Goal: Book appointment/travel/reservation

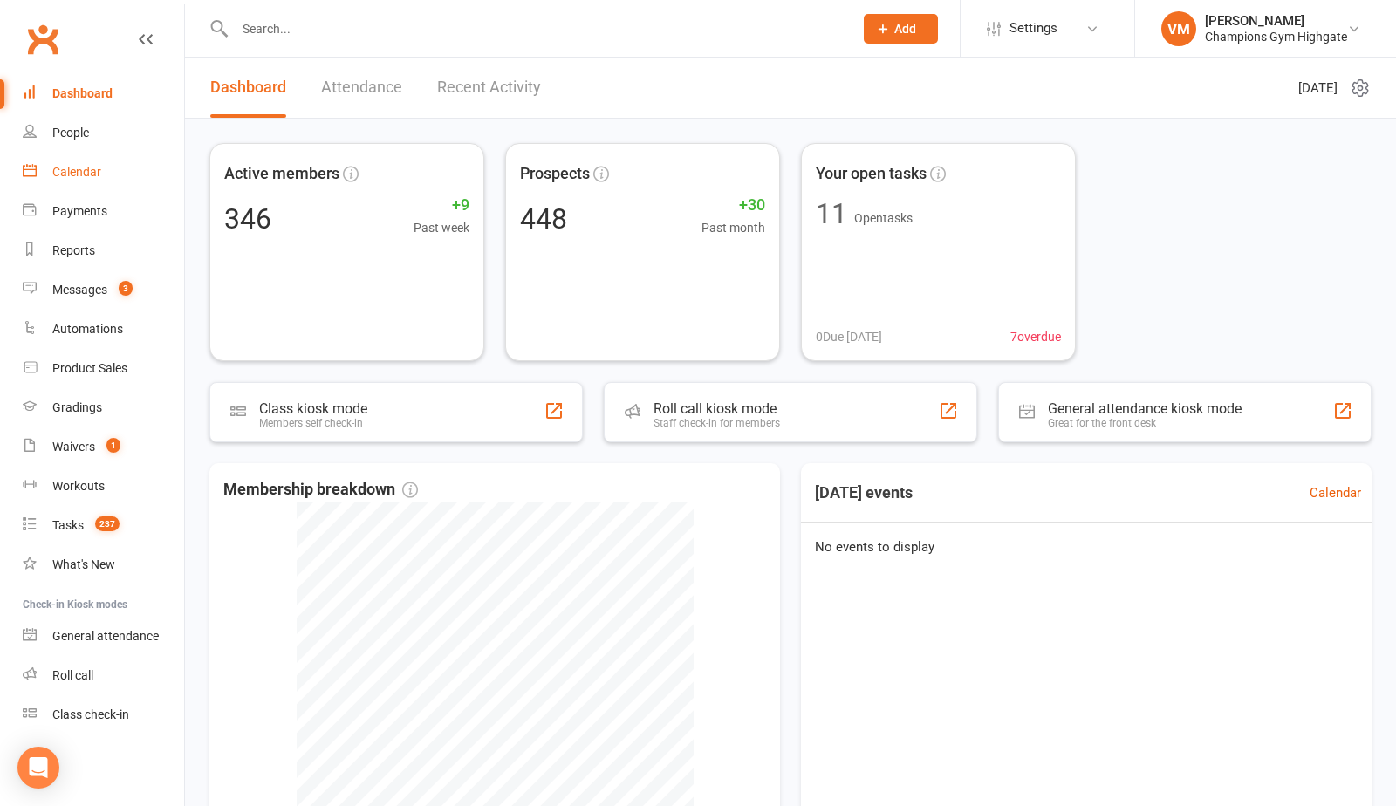
click at [107, 164] on link "Calendar" at bounding box center [103, 172] width 161 height 39
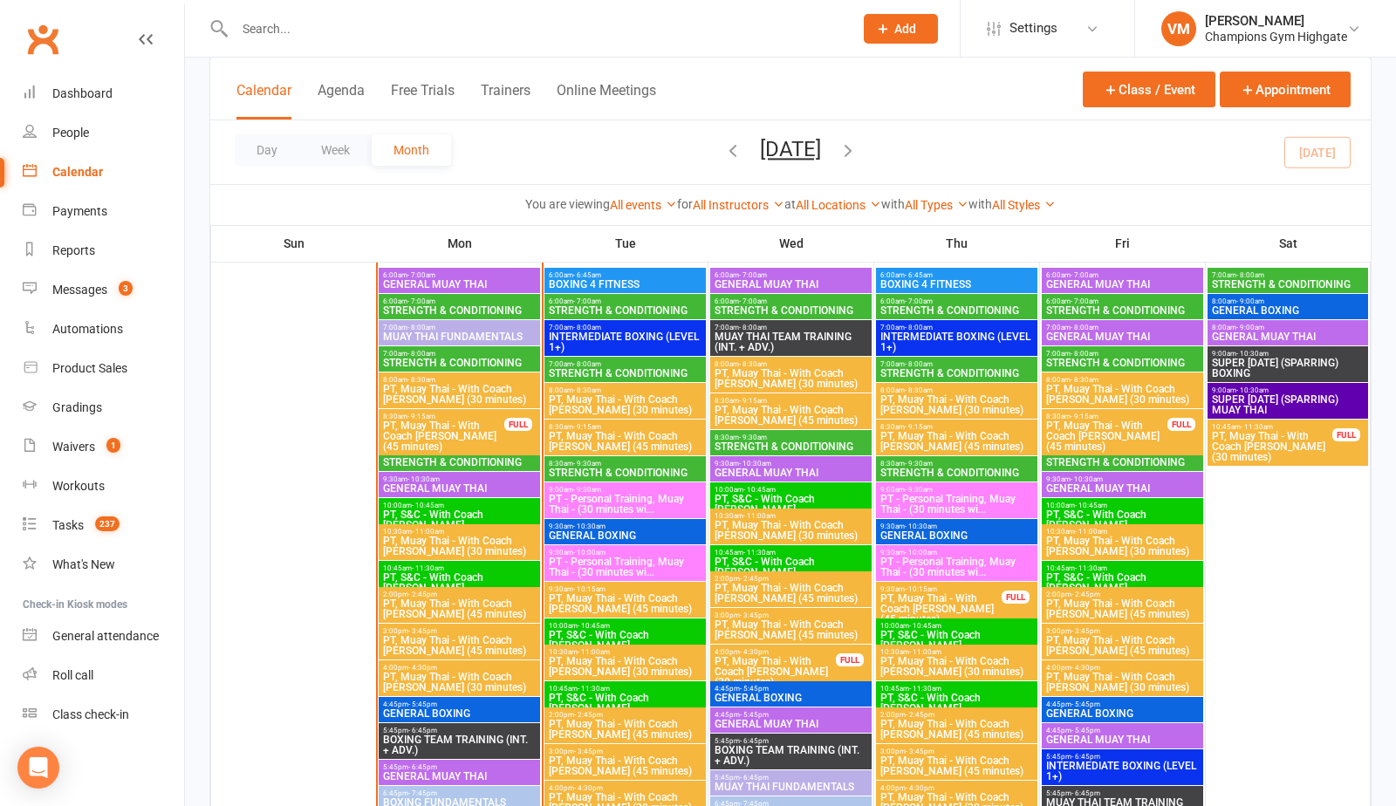
scroll to position [1644, 0]
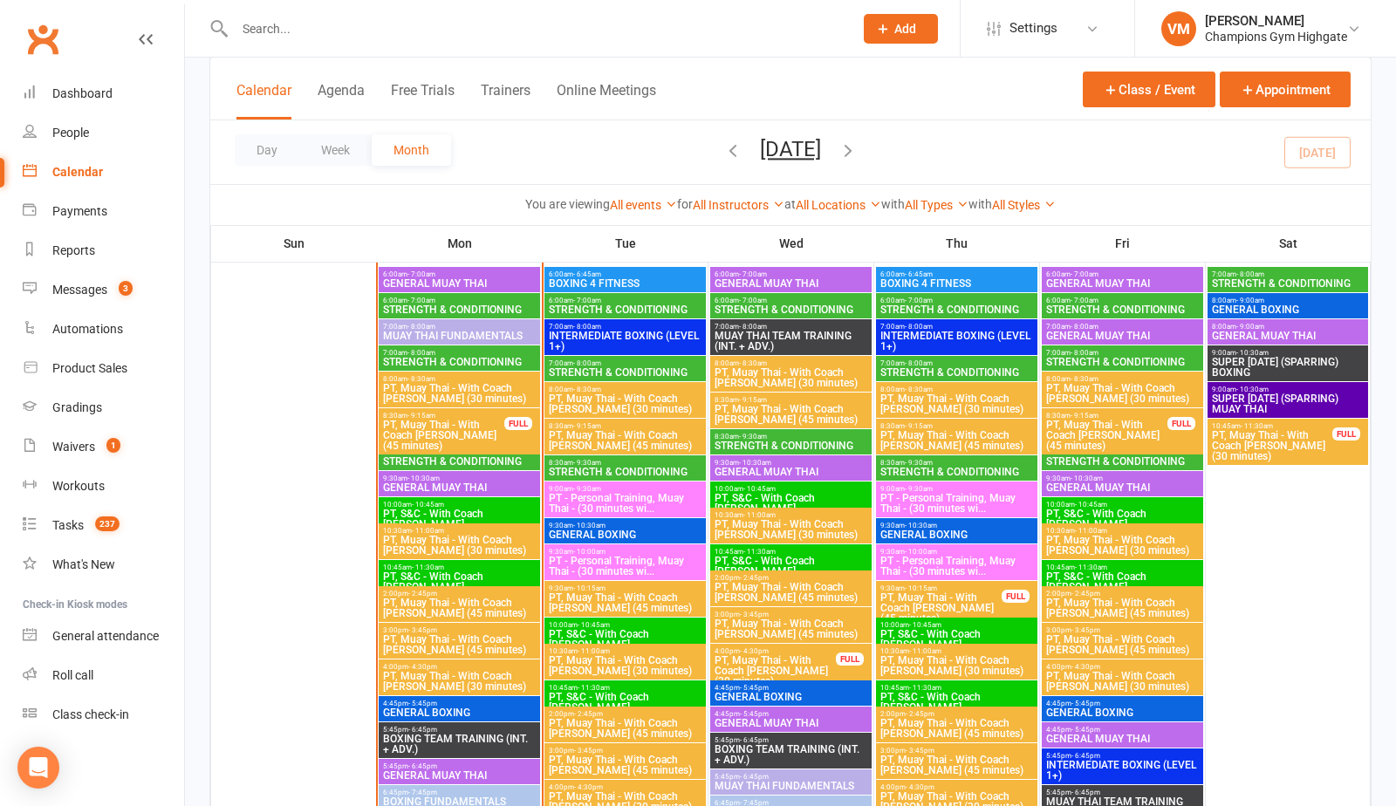
click at [628, 305] on span "STRENGTH & CONDITIONING" at bounding box center [625, 309] width 154 height 10
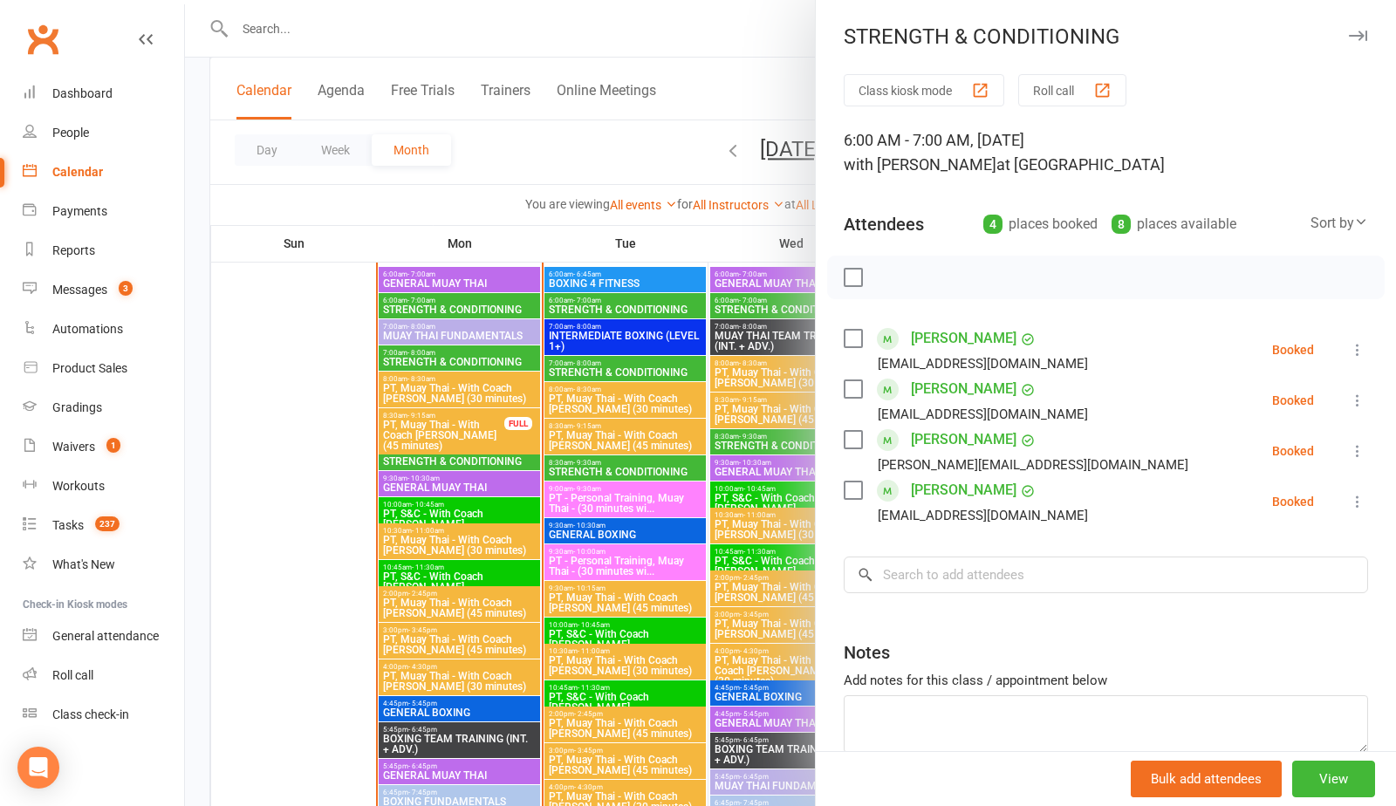
click at [644, 375] on div at bounding box center [790, 403] width 1211 height 806
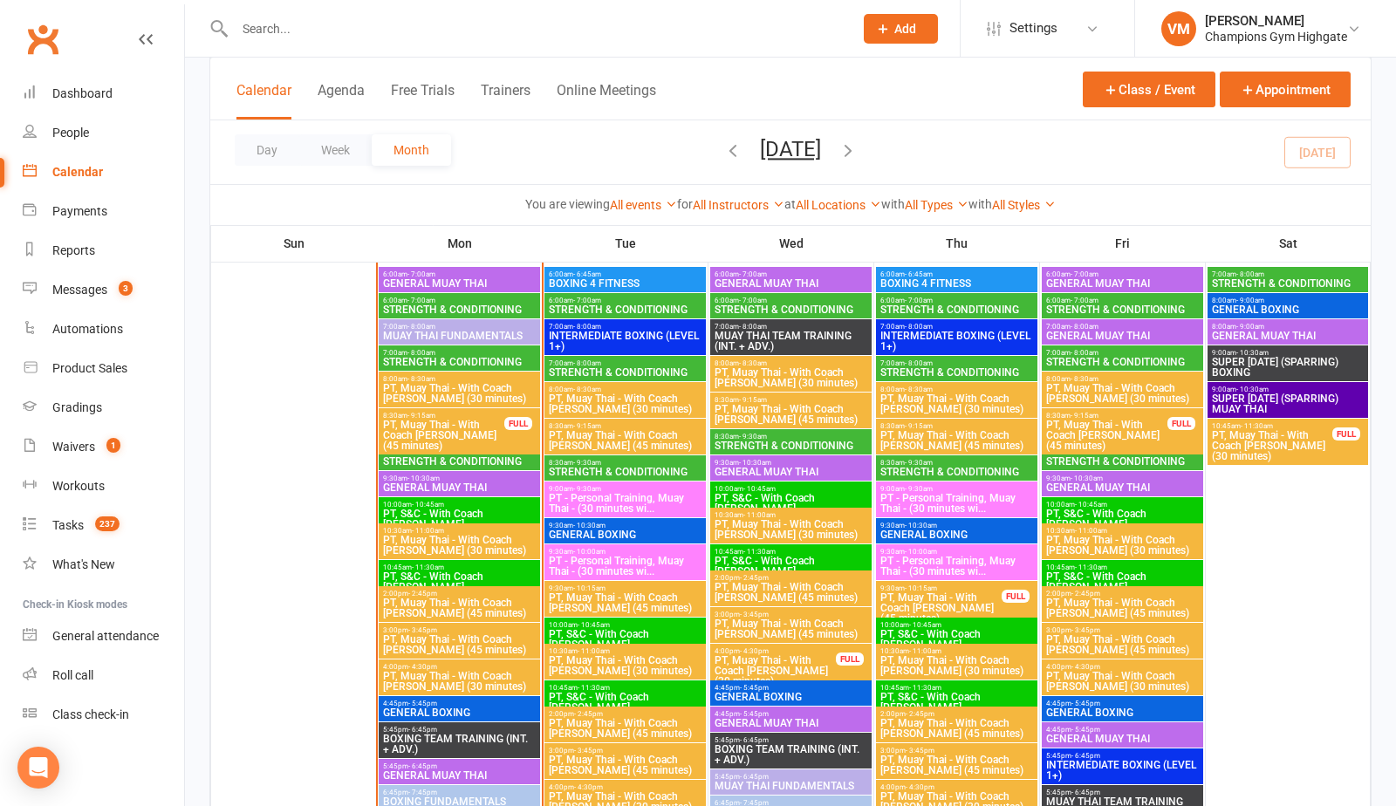
click at [639, 374] on span "STRENGTH & CONDITIONING" at bounding box center [625, 372] width 154 height 10
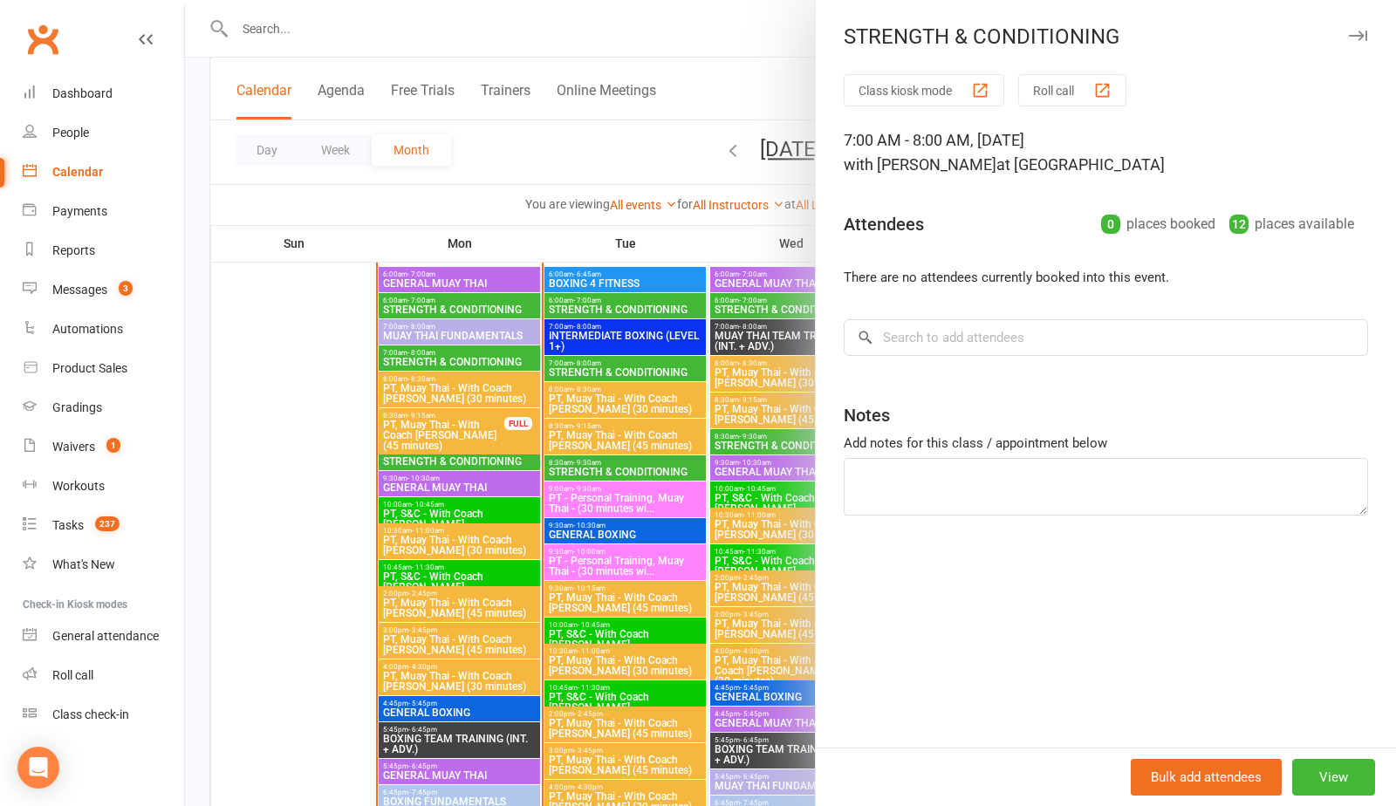
click at [605, 475] on div at bounding box center [790, 403] width 1211 height 806
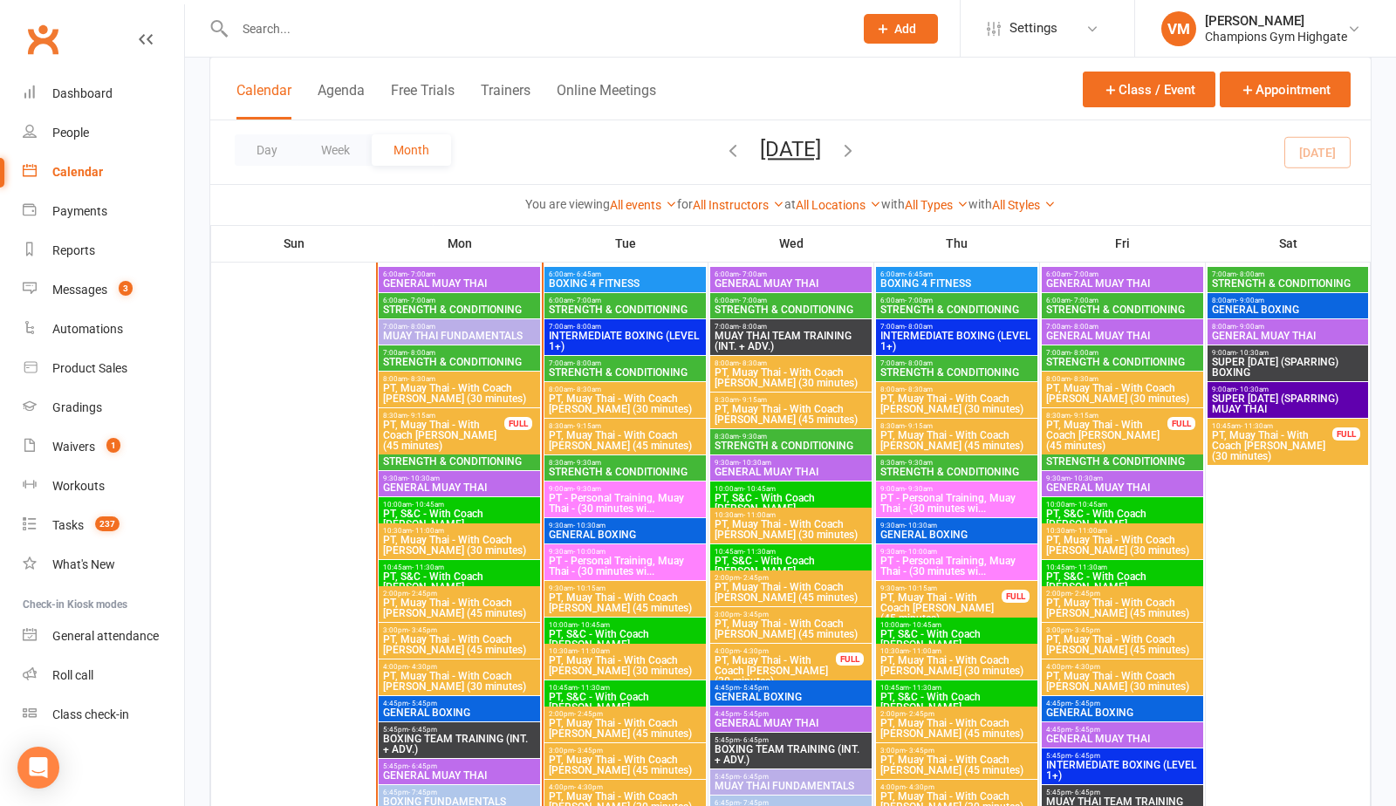
click at [605, 474] on span "STRENGTH & CONDITIONING" at bounding box center [625, 472] width 154 height 10
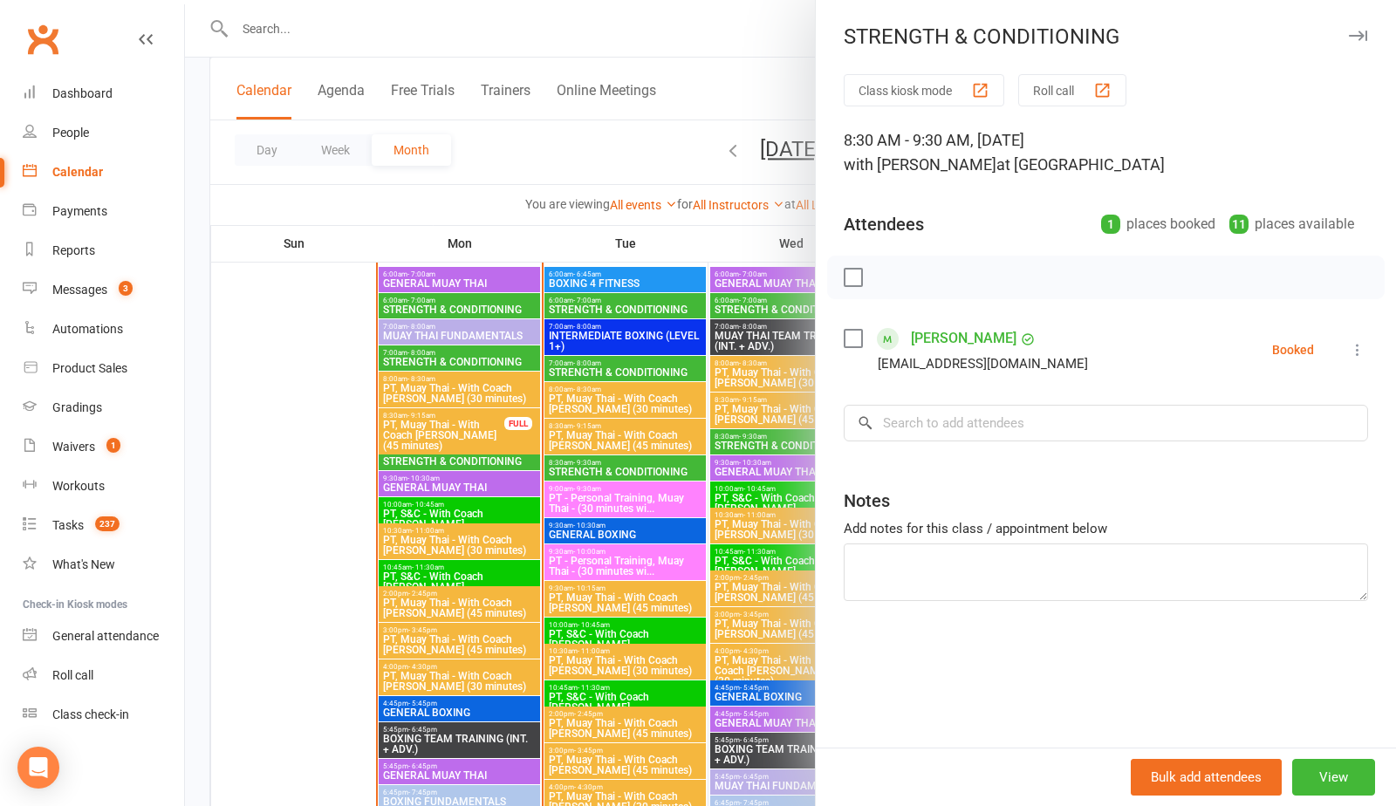
click at [605, 474] on div at bounding box center [790, 403] width 1211 height 806
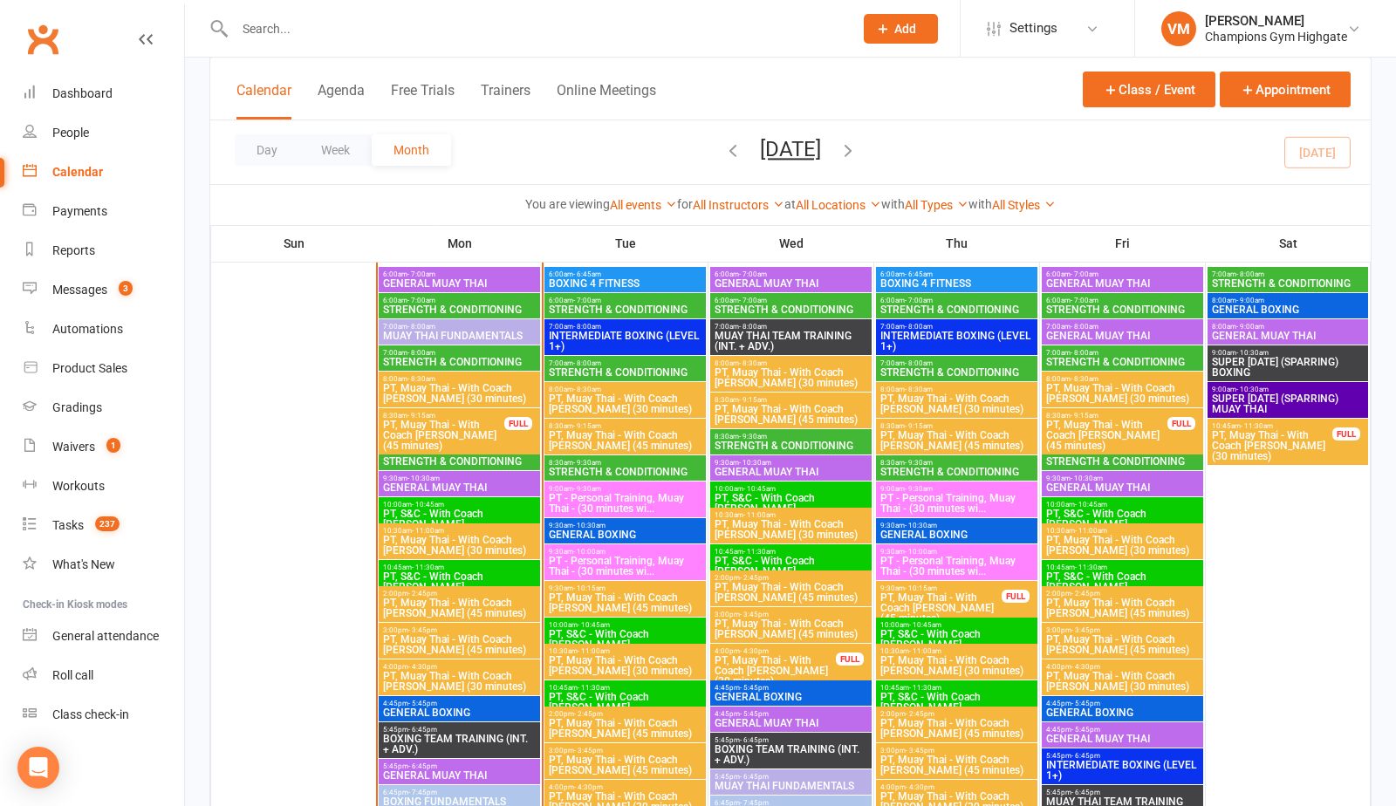
click at [744, 441] on span "STRENGTH & CONDITIONING" at bounding box center [791, 446] width 154 height 10
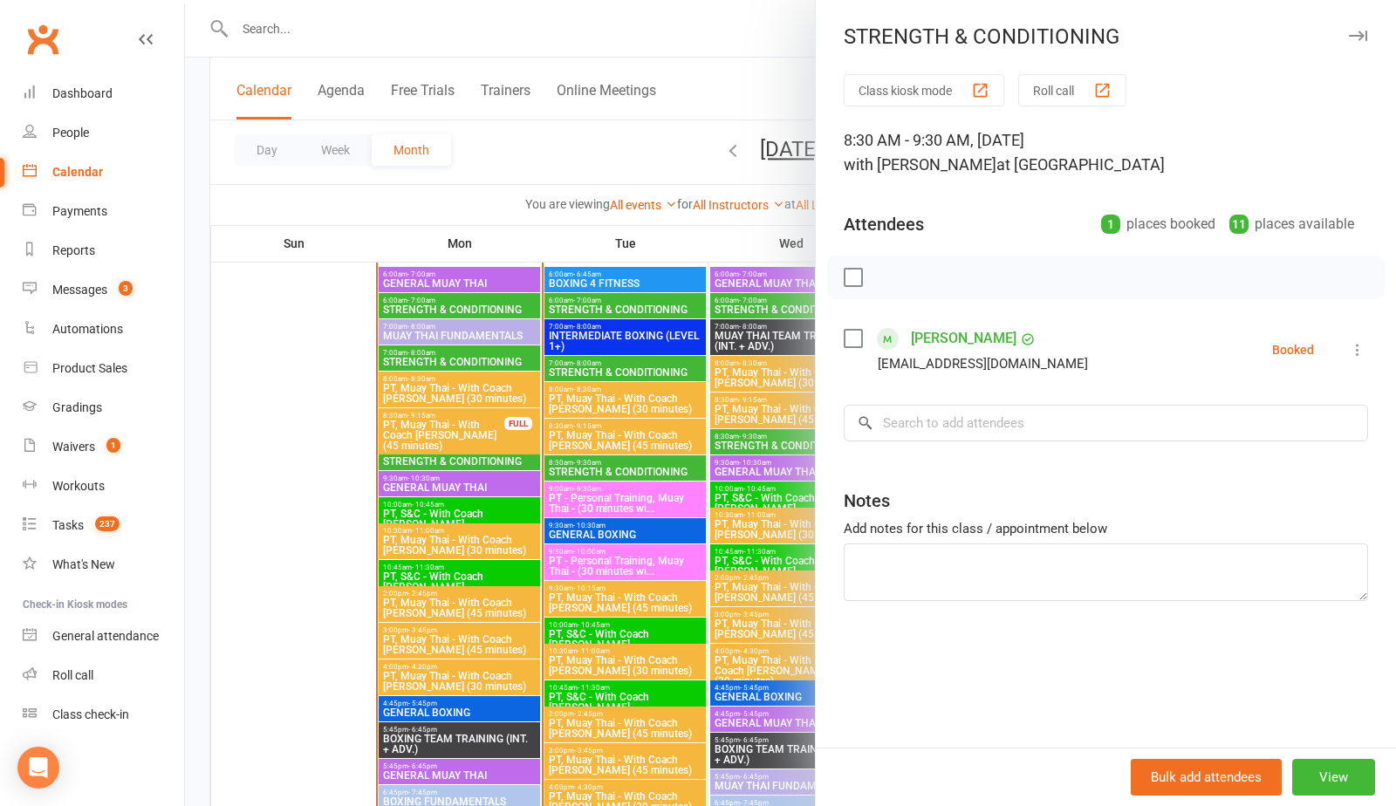
click at [744, 441] on div at bounding box center [790, 403] width 1211 height 806
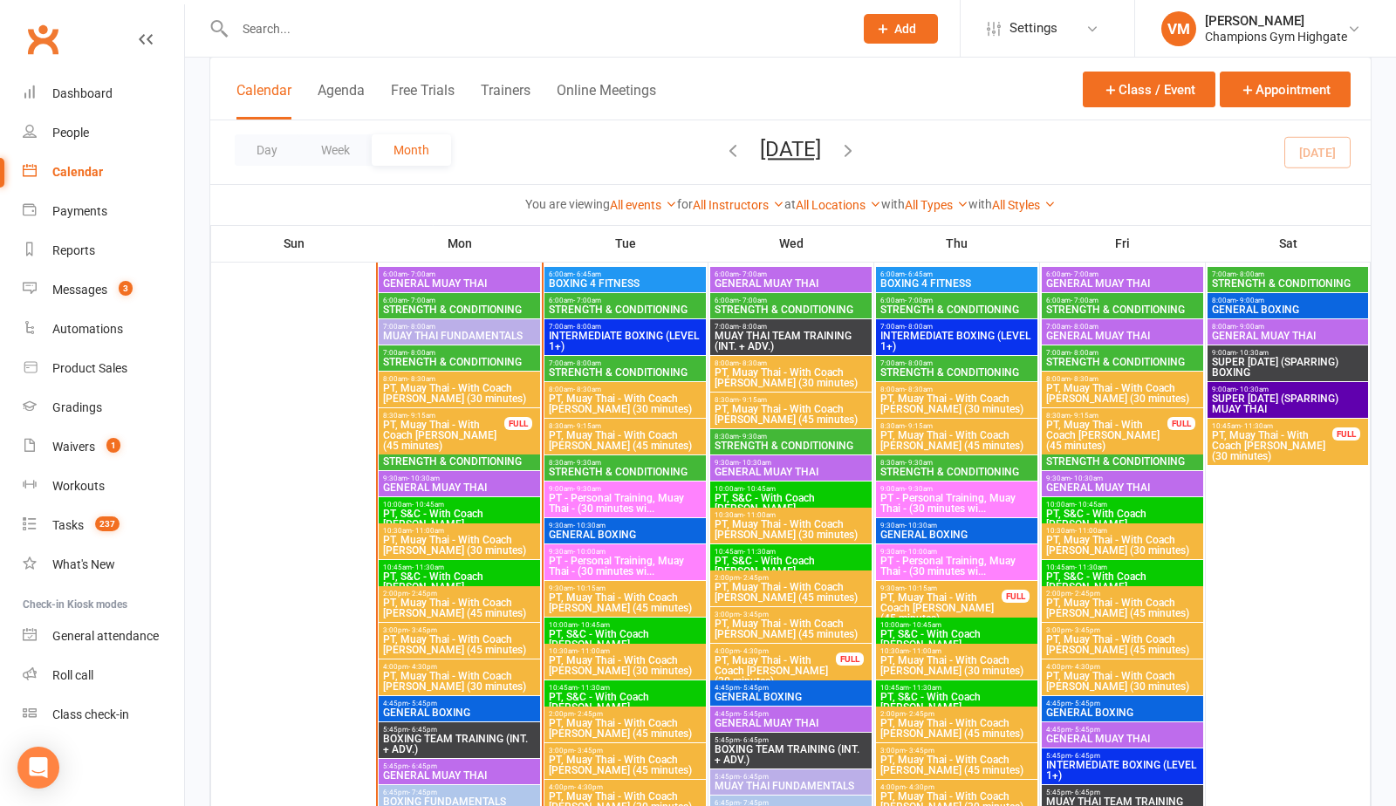
click at [762, 310] on span "STRENGTH & CONDITIONING" at bounding box center [791, 309] width 154 height 10
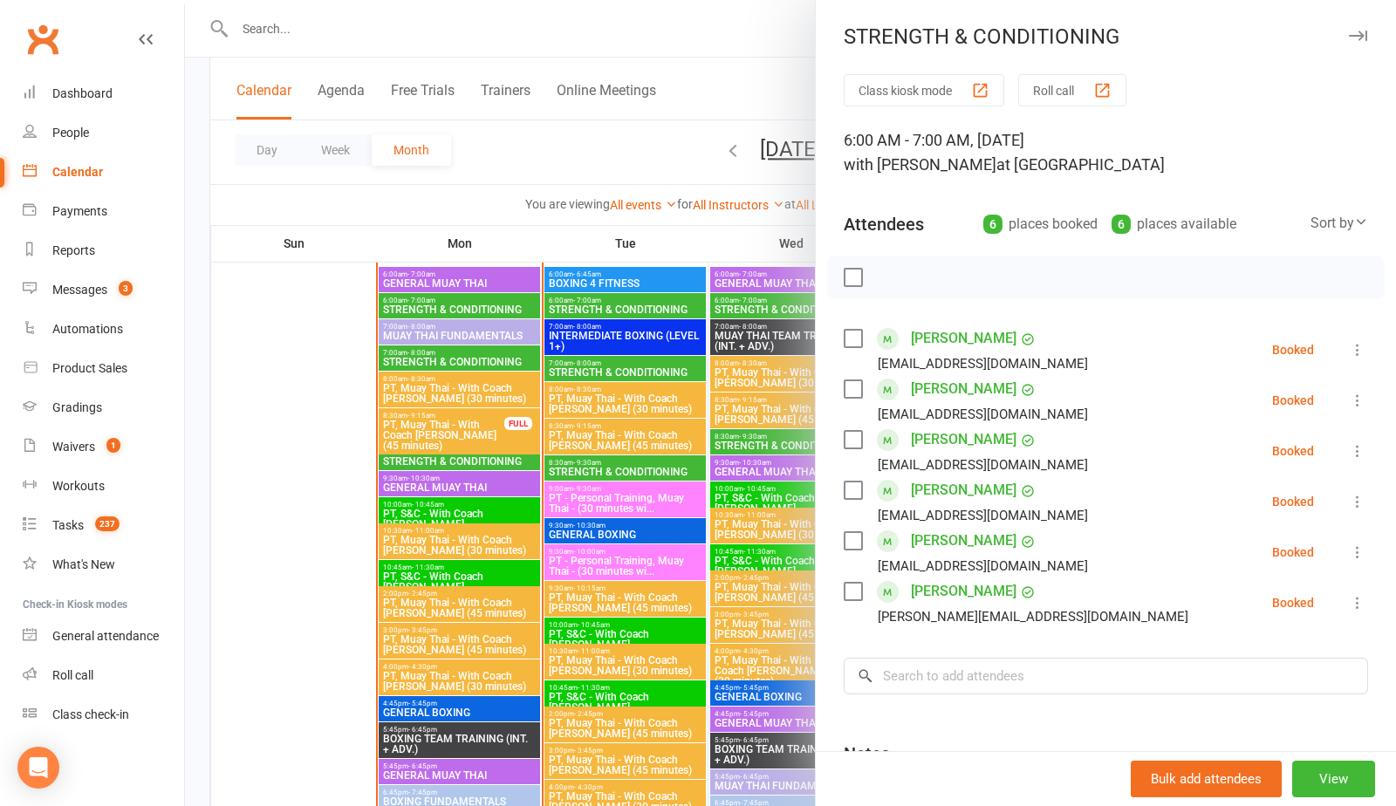
click at [774, 310] on div at bounding box center [790, 403] width 1211 height 806
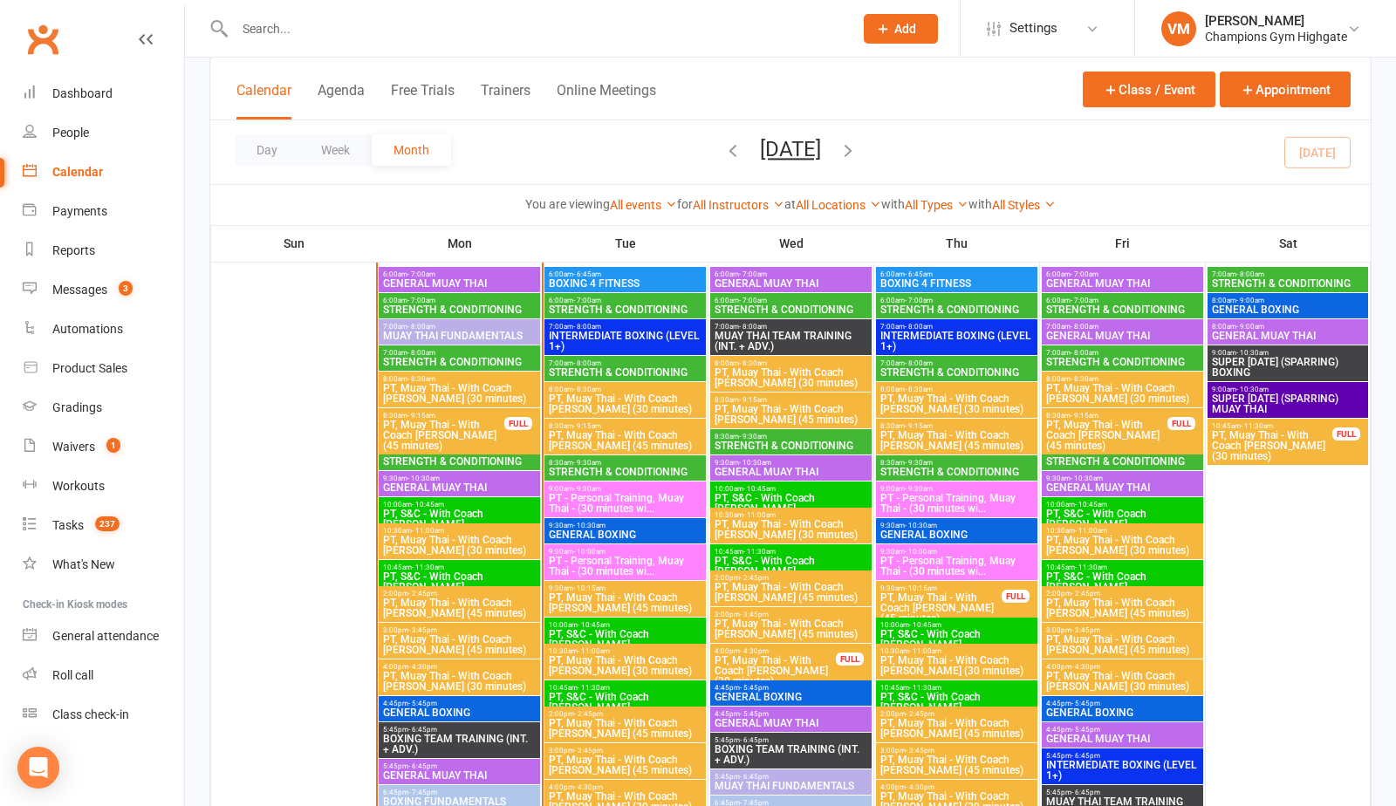
click at [911, 297] on span "- 7:00am" at bounding box center [919, 301] width 28 height 8
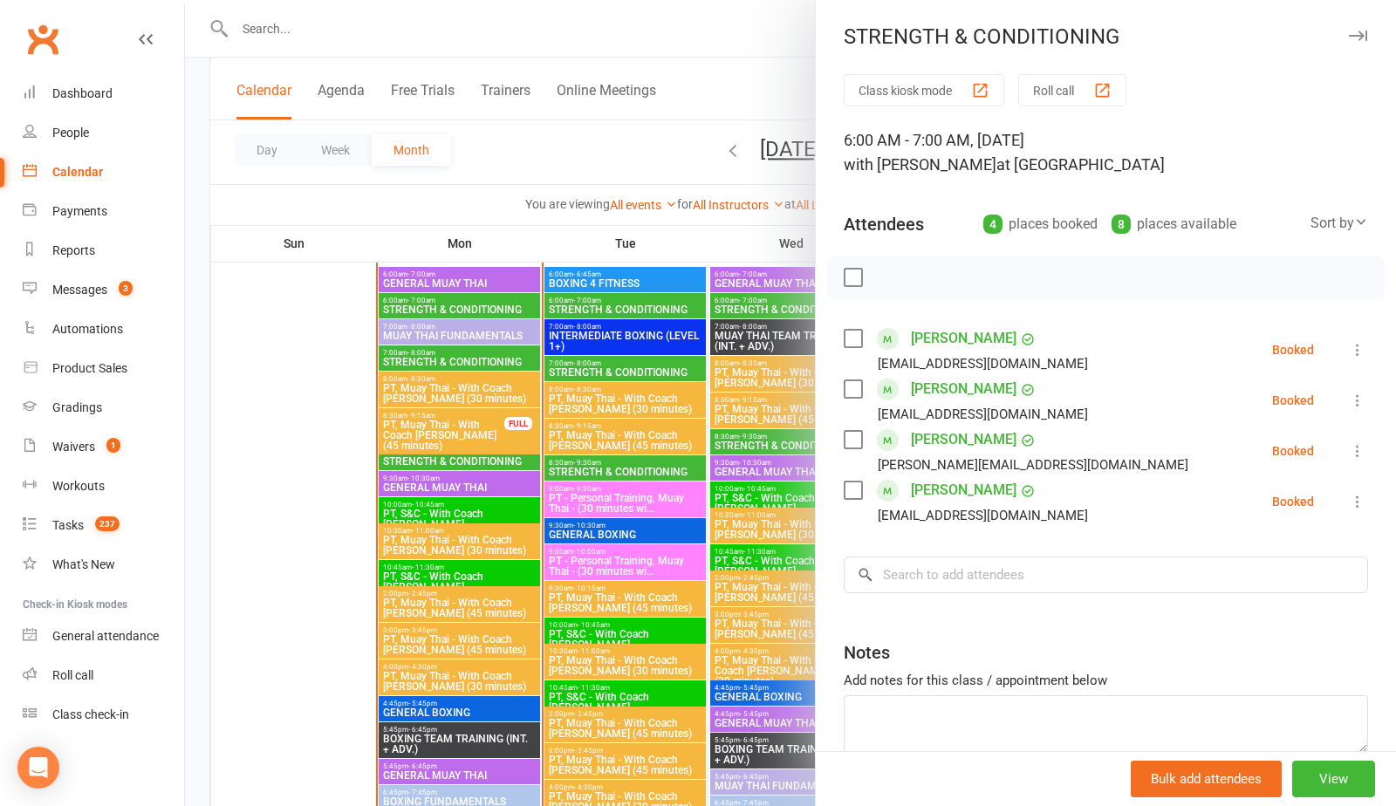
click at [764, 388] on div at bounding box center [790, 403] width 1211 height 806
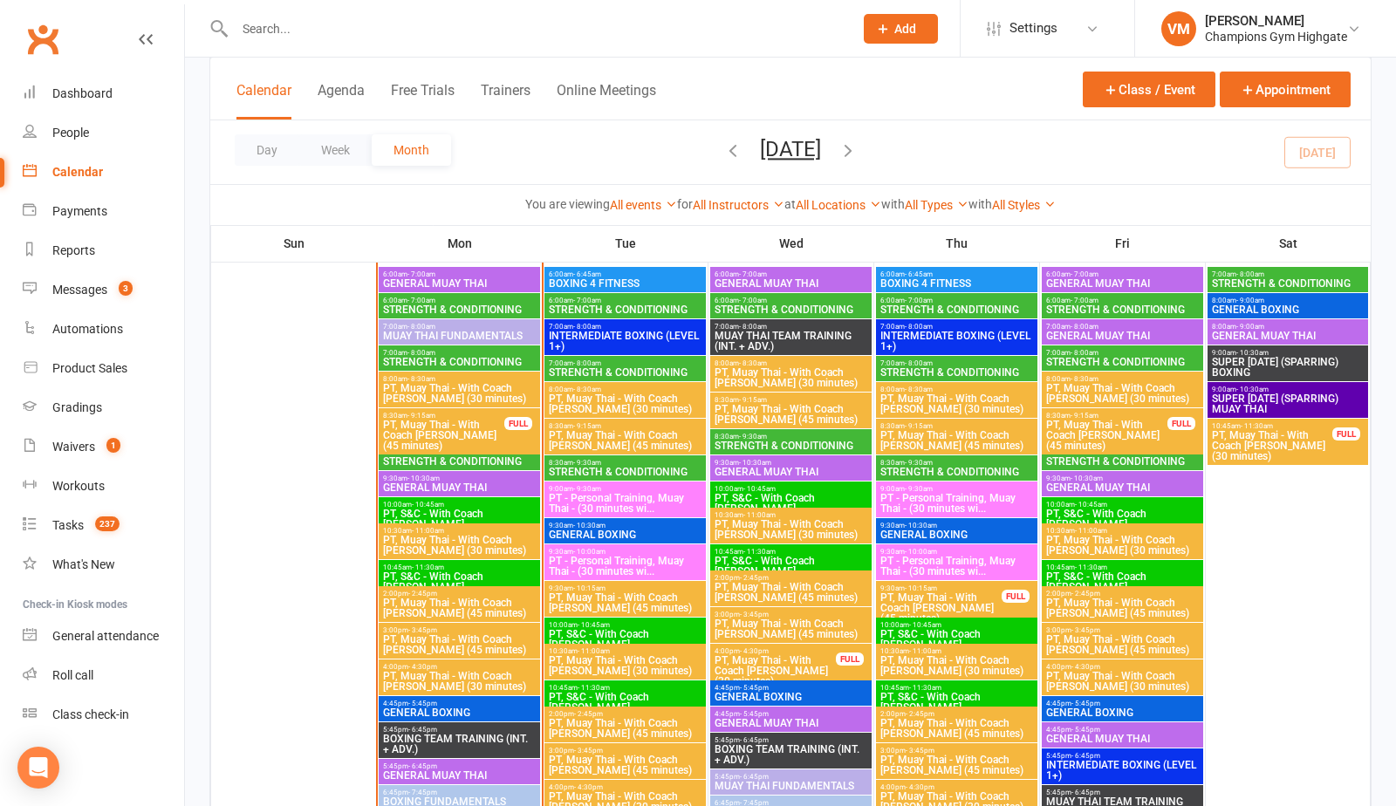
click at [661, 304] on span "STRENGTH & CONDITIONING" at bounding box center [625, 309] width 154 height 10
